Goal: Find specific page/section: Find specific page/section

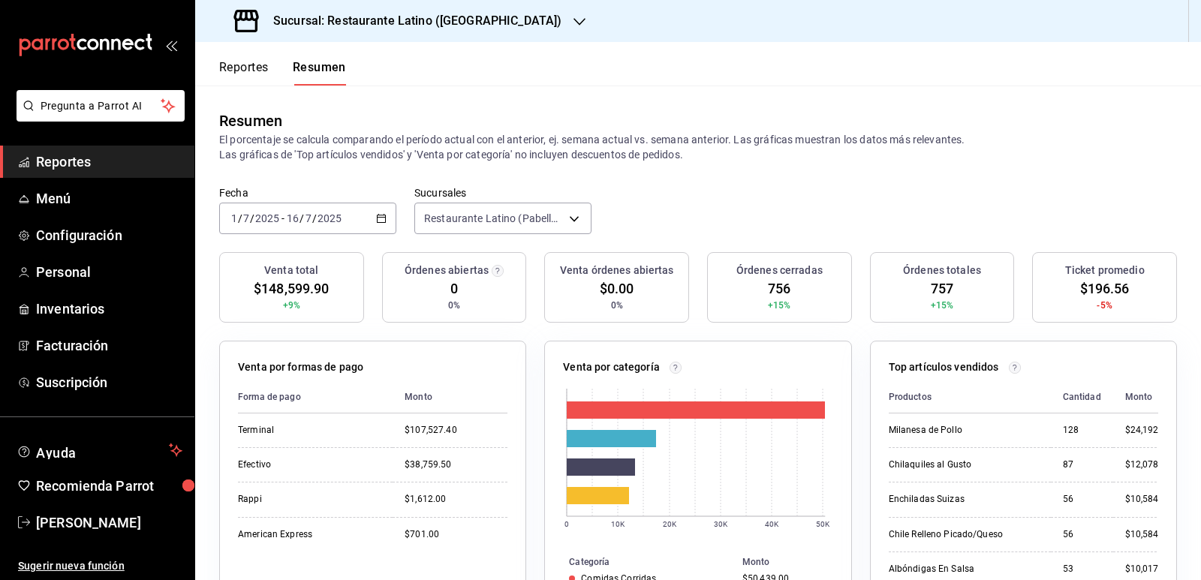
click at [257, 64] on button "Reportes" at bounding box center [244, 73] width 50 height 26
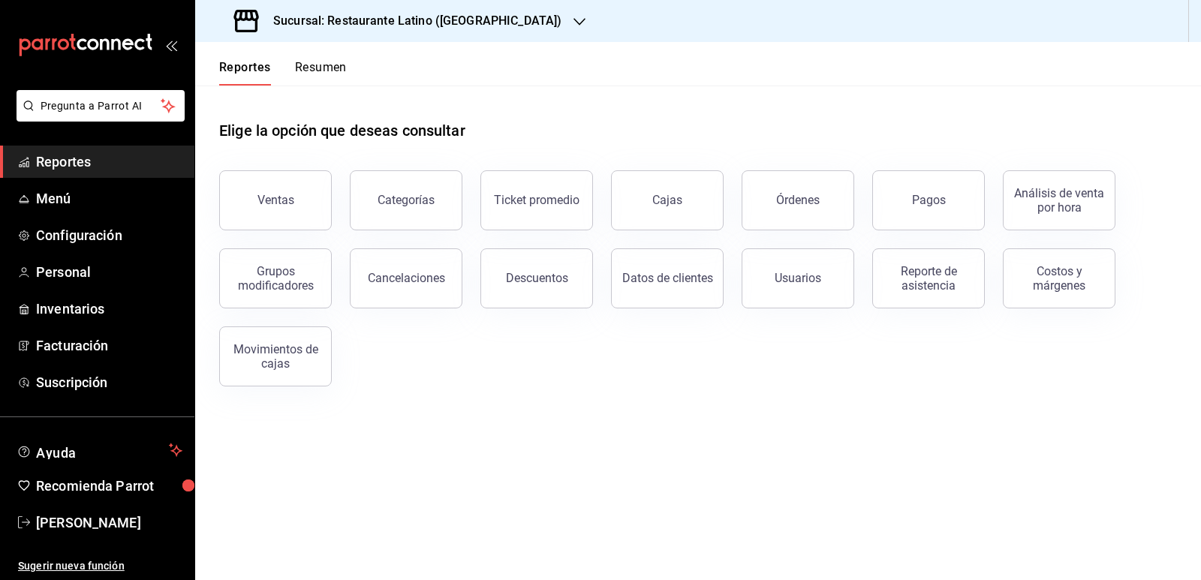
click at [312, 62] on button "Resumen" at bounding box center [321, 73] width 52 height 26
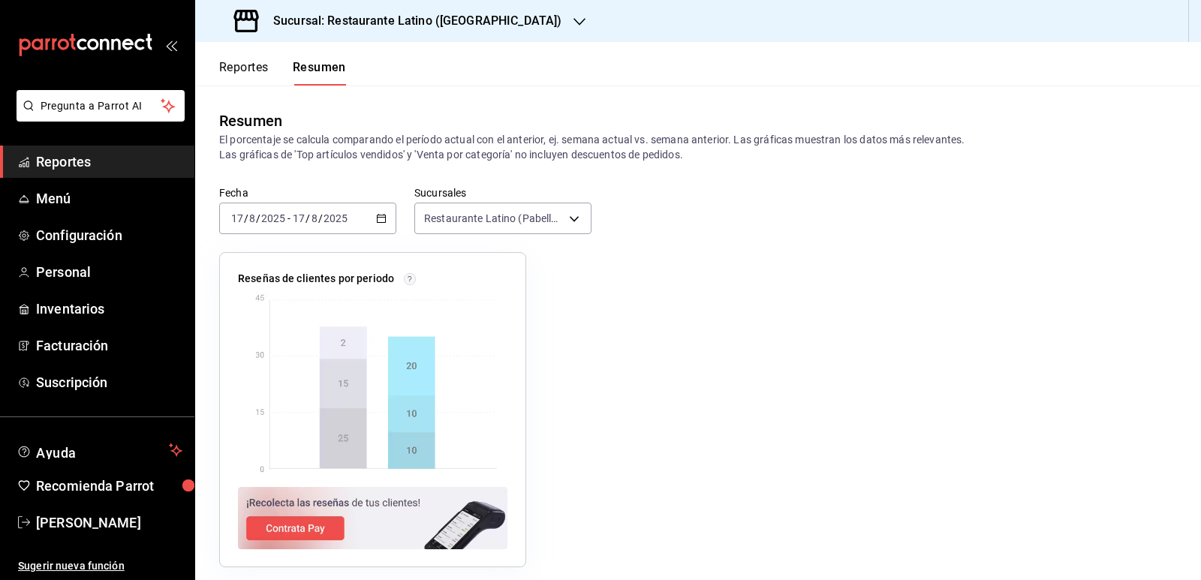
click at [86, 170] on span "Reportes" at bounding box center [109, 162] width 146 height 20
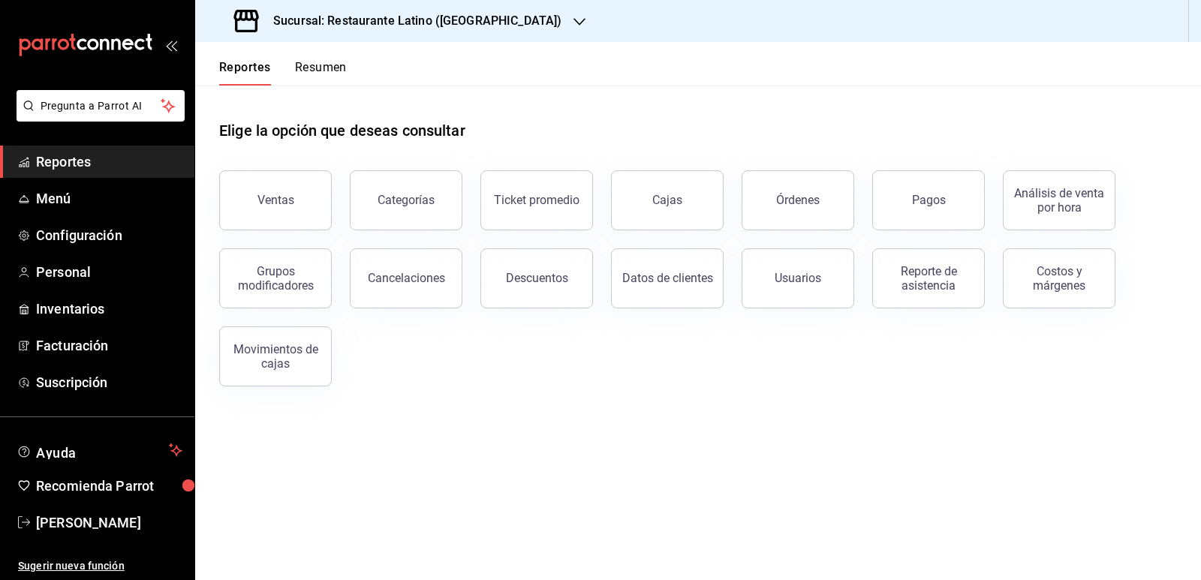
click at [341, 58] on div "Reportes Resumen" at bounding box center [271, 64] width 152 height 44
click at [336, 59] on div "Reportes Resumen" at bounding box center [271, 64] width 152 height 44
click at [336, 66] on button "Resumen" at bounding box center [321, 73] width 52 height 26
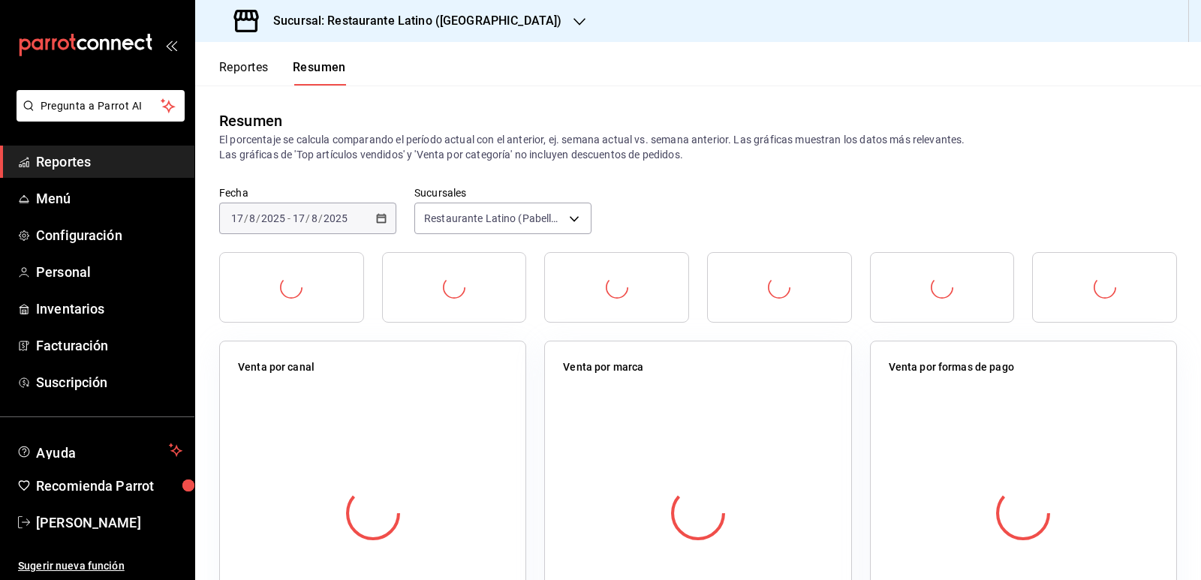
click at [416, 29] on h3 "Sucursal: Restaurante Latino ([GEOGRAPHIC_DATA])" at bounding box center [411, 21] width 300 height 18
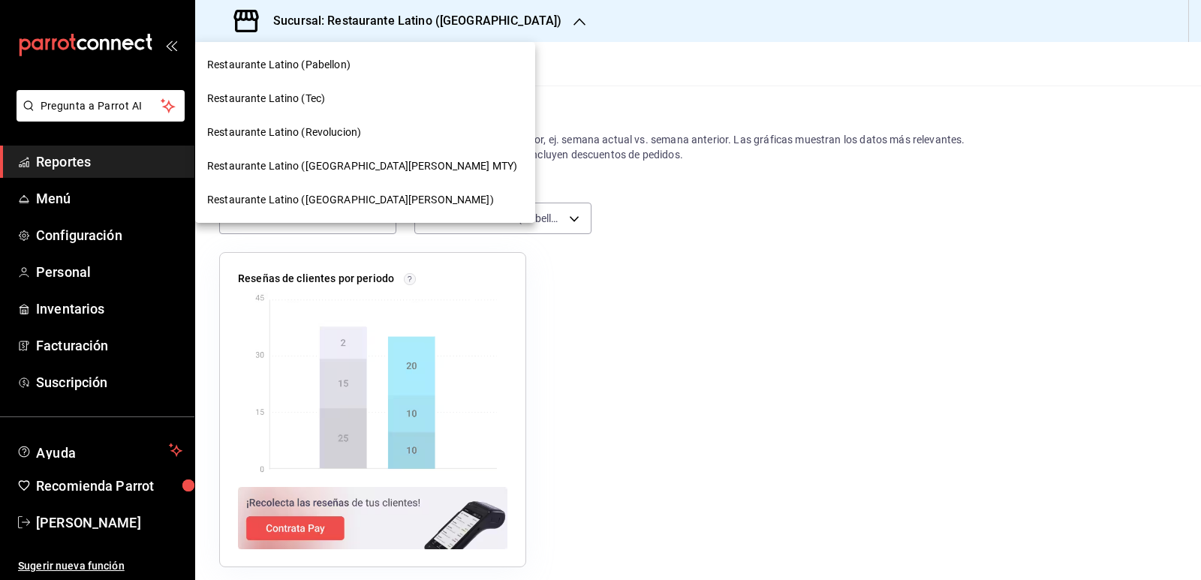
click at [351, 164] on span "Restaurante Latino ([GEOGRAPHIC_DATA][PERSON_NAME] MTY)" at bounding box center [362, 166] width 310 height 16
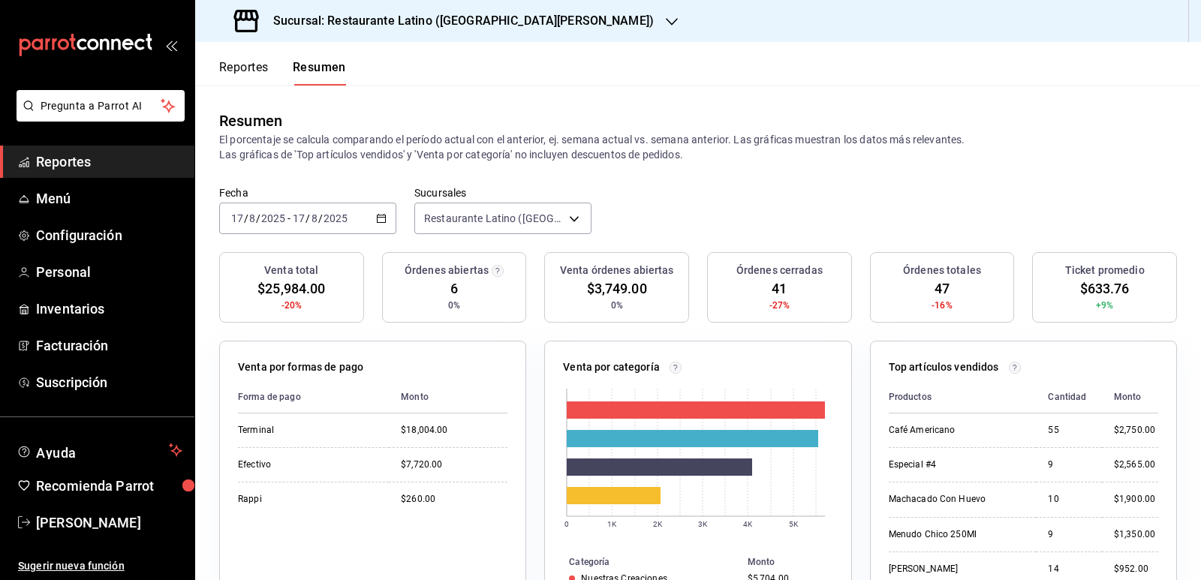
click at [519, 26] on h3 "Sucursal: Restaurante Latino ([GEOGRAPHIC_DATA][PERSON_NAME])" at bounding box center [457, 21] width 393 height 18
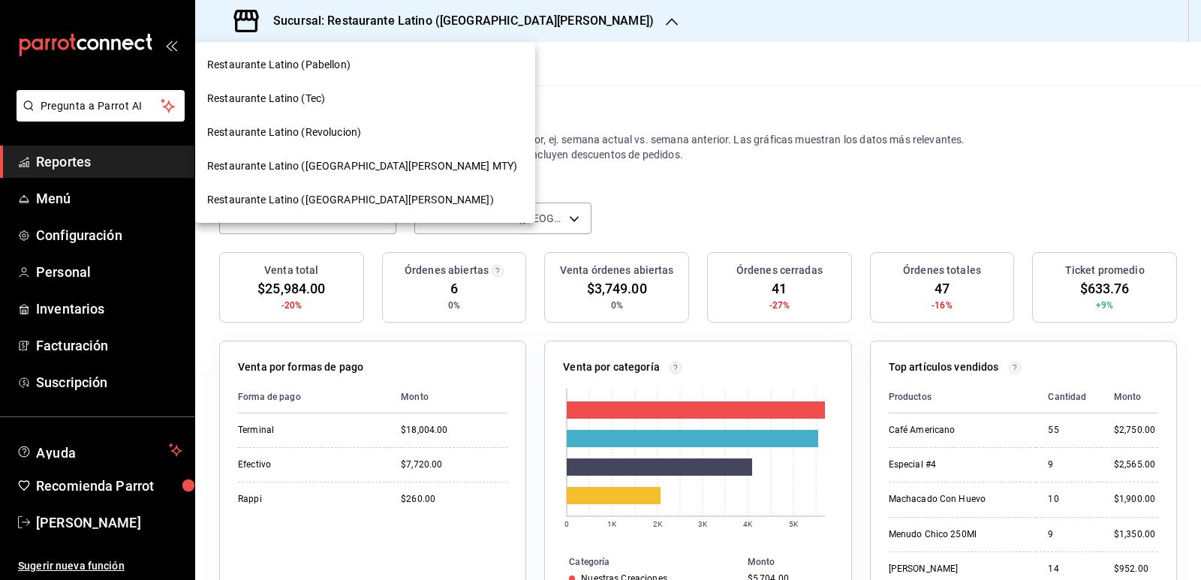
click at [356, 134] on span "Restaurante Latino (Revolucion)" at bounding box center [284, 133] width 154 height 16
